Goal: Transaction & Acquisition: Purchase product/service

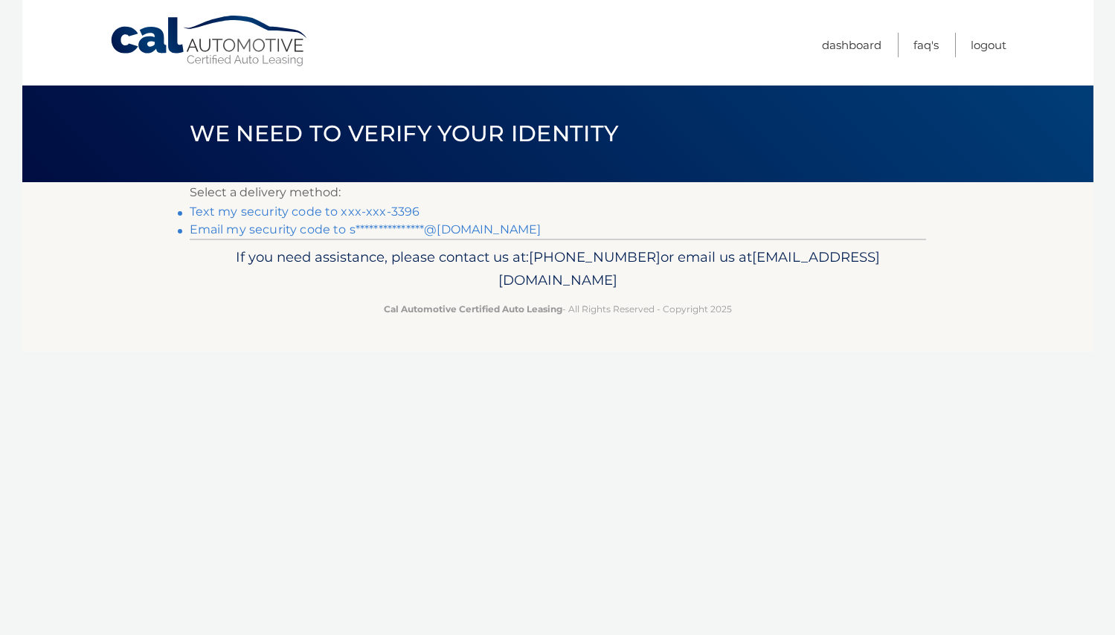
click at [395, 209] on link "Text my security code to xxx-xxx-3396" at bounding box center [305, 212] width 231 height 14
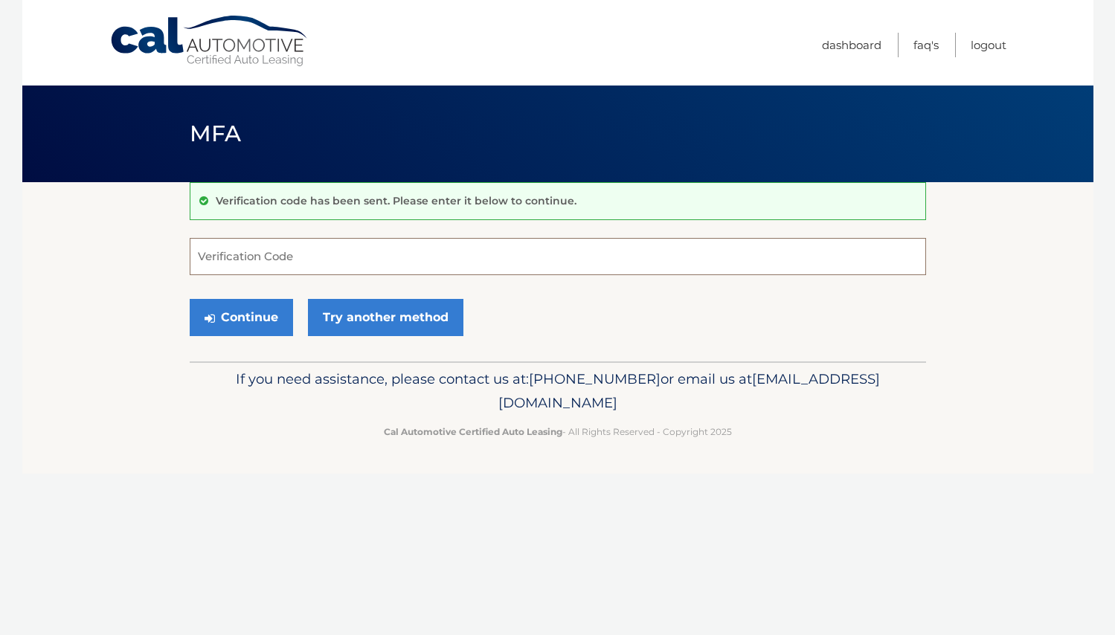
click at [364, 248] on input "Verification Code" at bounding box center [558, 256] width 736 height 37
type input "349068"
click at [245, 315] on button "Continue" at bounding box center [241, 317] width 103 height 37
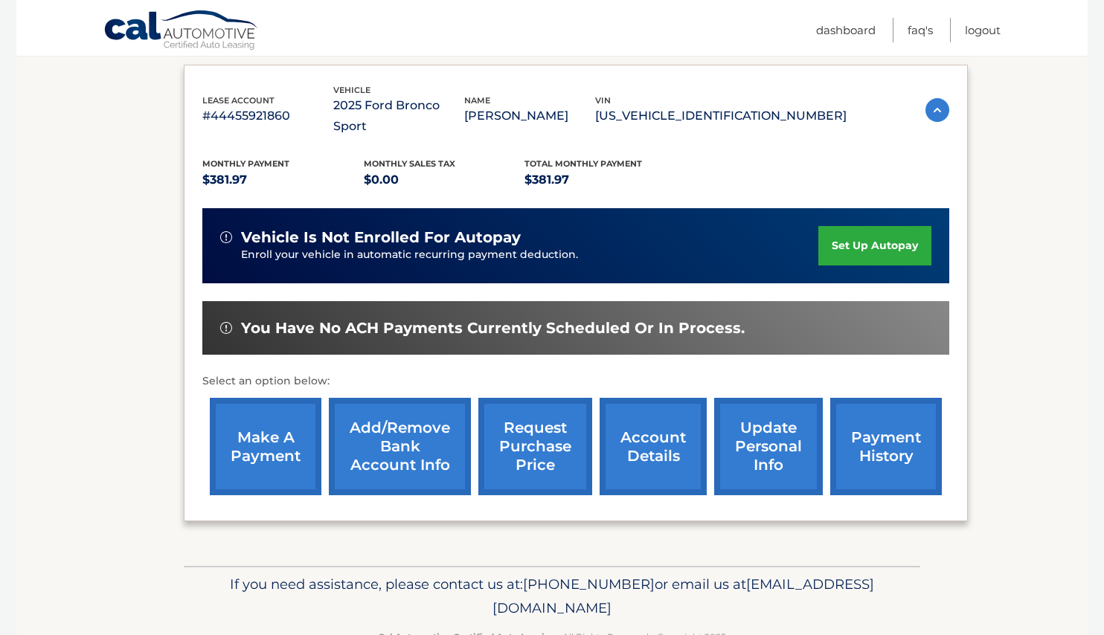
scroll to position [241, 0]
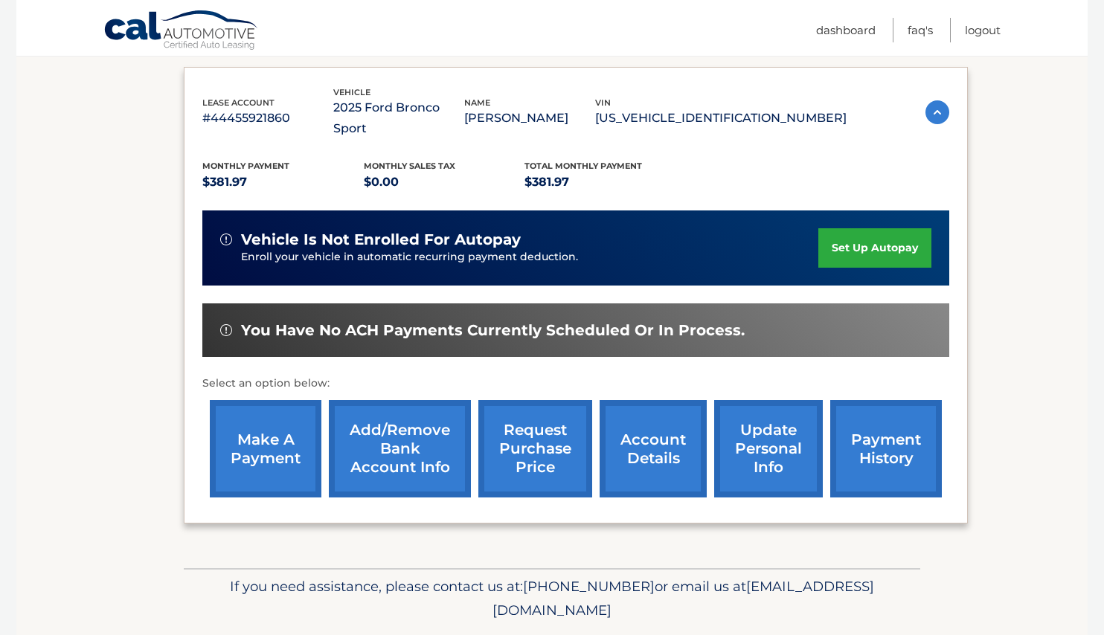
click at [267, 410] on link "make a payment" at bounding box center [266, 448] width 112 height 97
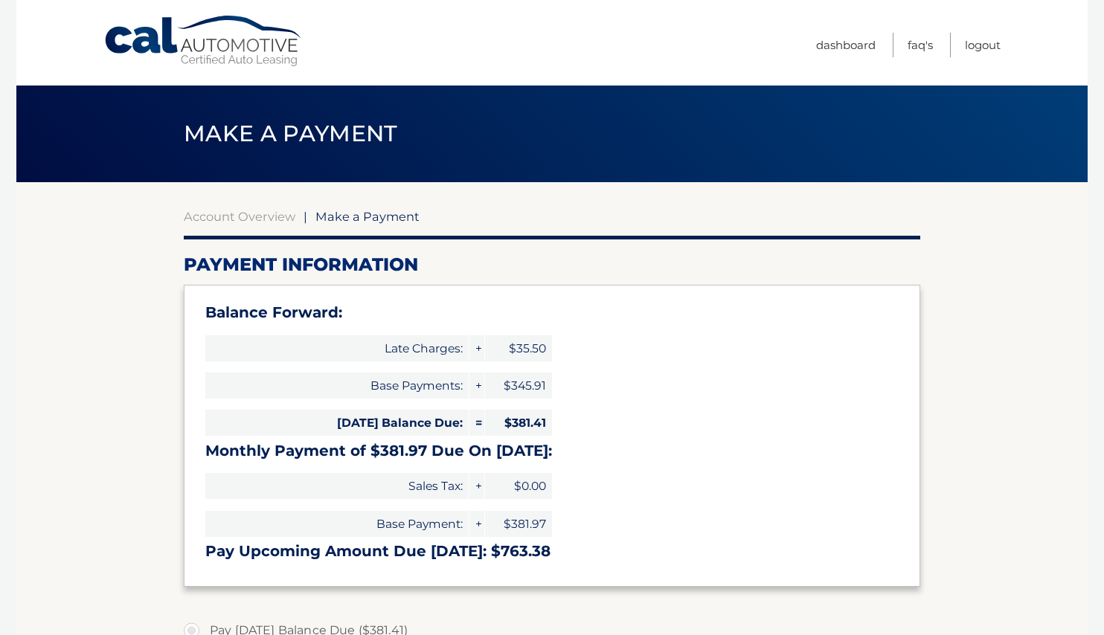
select select "NzYzYjU2YzEtMjRjYS00NTI0LWIyYzQtMGRjMWJkYjg2ZDli"
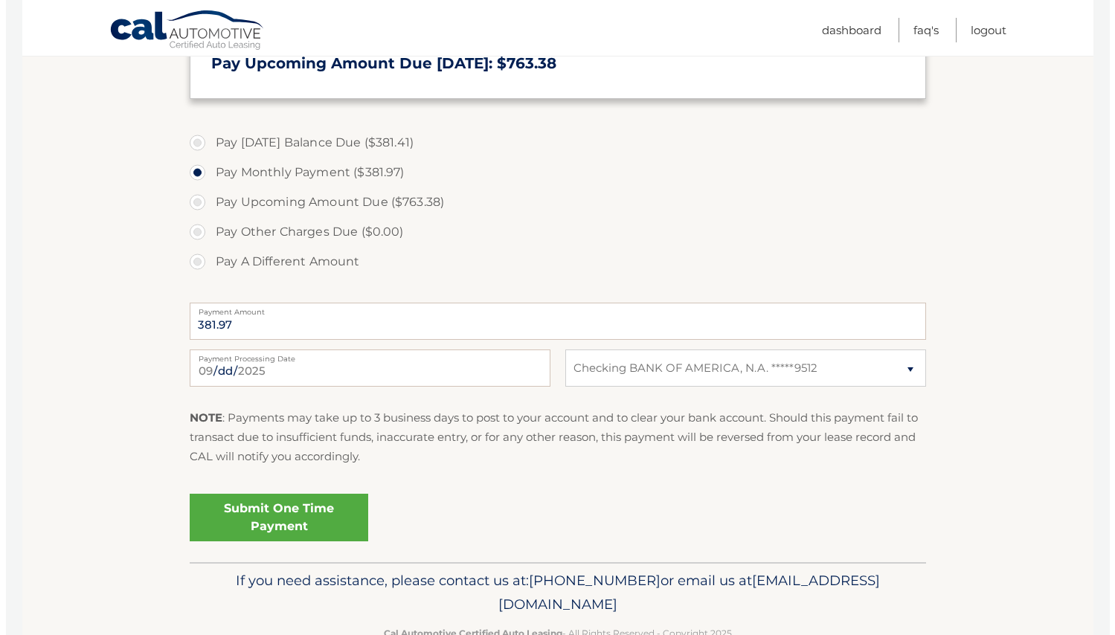
scroll to position [510, 0]
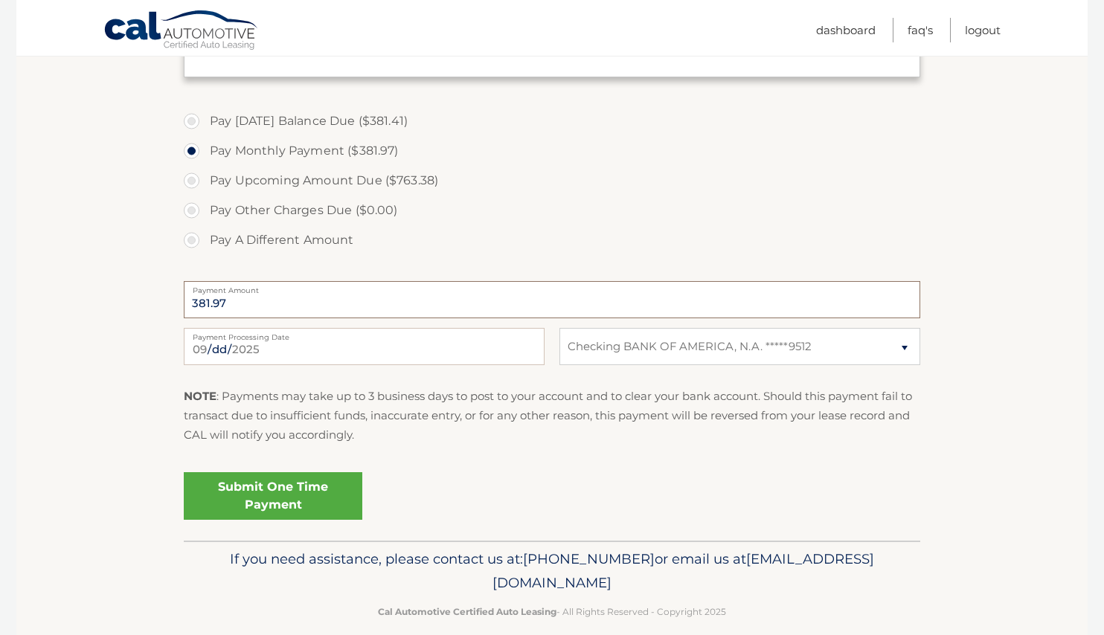
click at [248, 306] on input "381.97" at bounding box center [552, 299] width 736 height 37
click at [199, 240] on label "Pay A Different Amount" at bounding box center [552, 240] width 736 height 30
click at [199, 240] on input "Pay A Different Amount" at bounding box center [197, 237] width 15 height 24
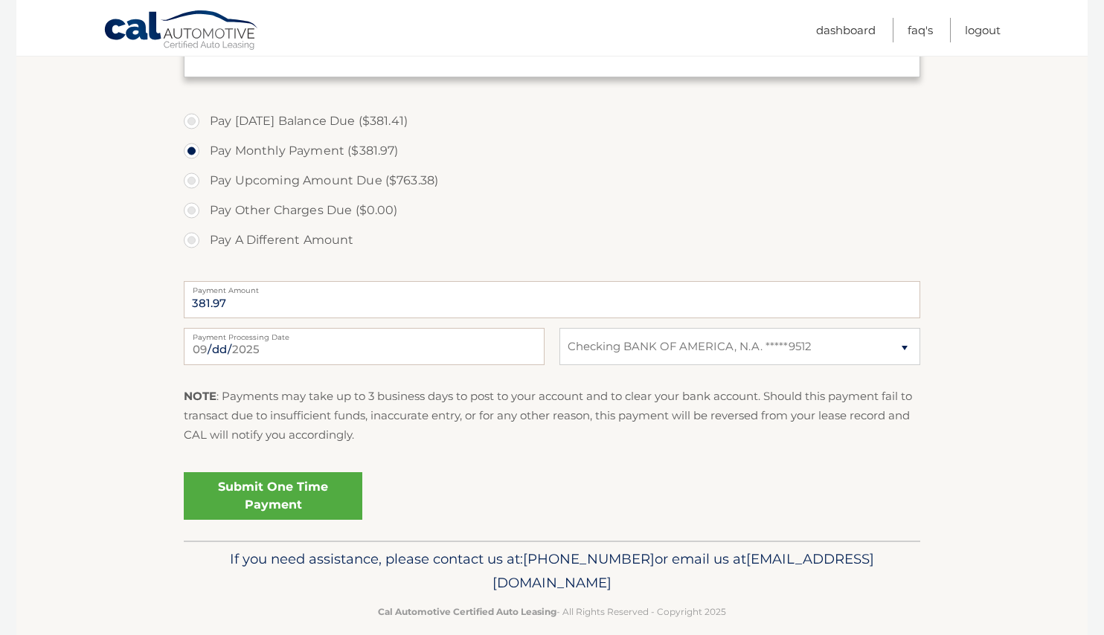
radio input "true"
type input "400"
click at [372, 343] on input "2025-09-05" at bounding box center [364, 346] width 361 height 37
click at [480, 460] on fieldset "Pay Today's Balance Due ($381.41) Pay Monthly Payment ($381.97) Pay Upcoming Am…" at bounding box center [552, 321] width 736 height 440
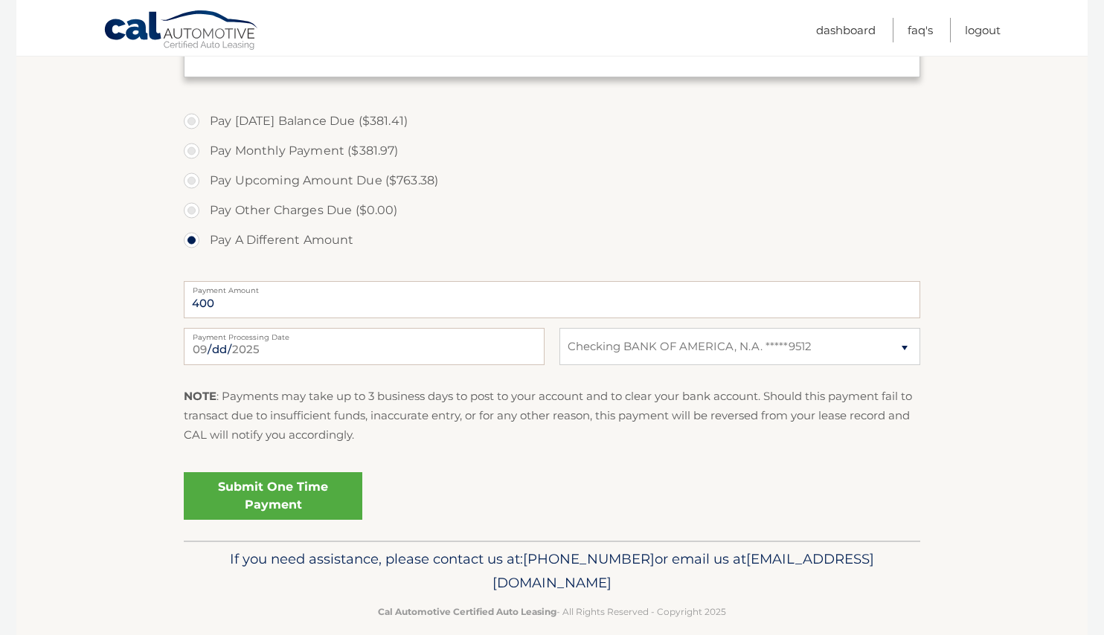
click at [314, 484] on link "Submit One Time Payment" at bounding box center [273, 496] width 179 height 48
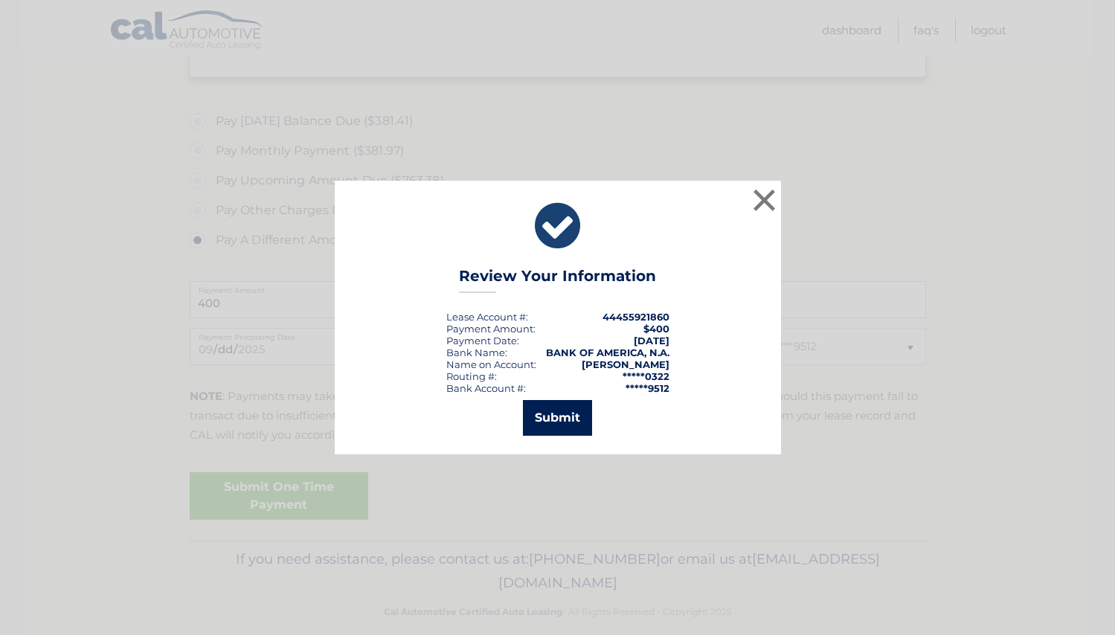
click at [564, 423] on button "Submit" at bounding box center [557, 418] width 69 height 36
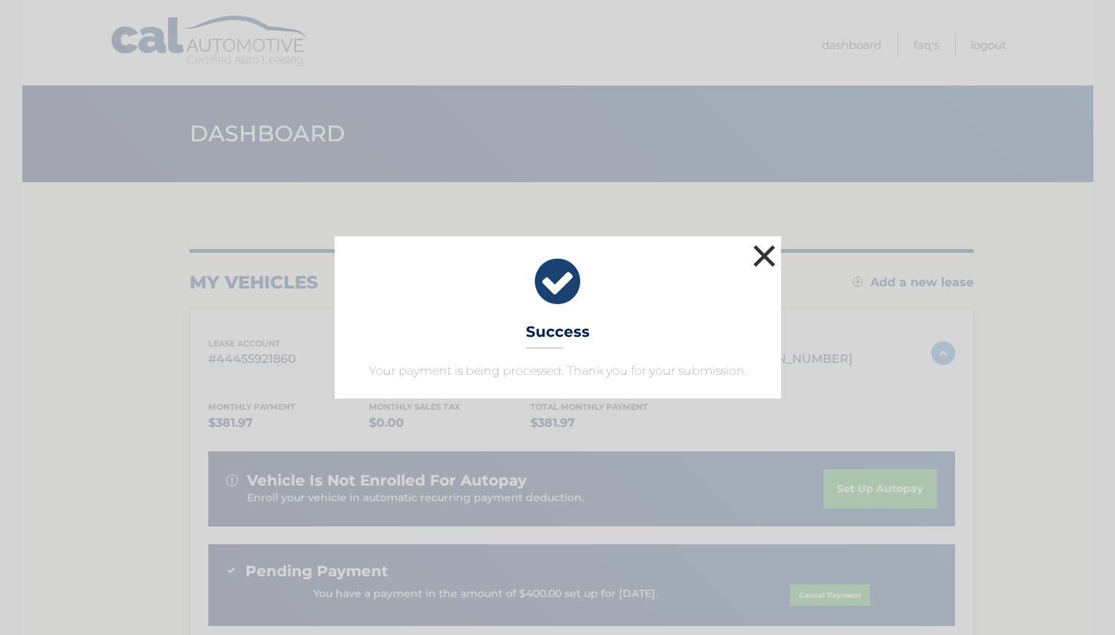
click at [765, 259] on button "×" at bounding box center [765, 256] width 30 height 30
